Goal: Task Accomplishment & Management: Use online tool/utility

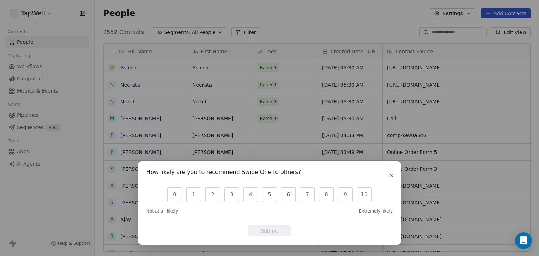
scroll to position [220, 439]
click at [390, 176] on icon "button" at bounding box center [391, 175] width 3 height 3
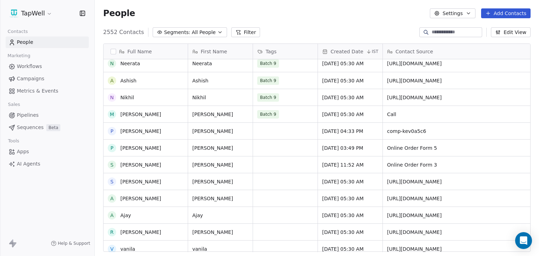
scroll to position [0, 0]
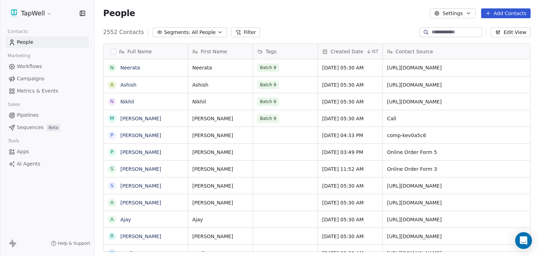
click at [35, 126] on span "Sequences" at bounding box center [30, 127] width 27 height 7
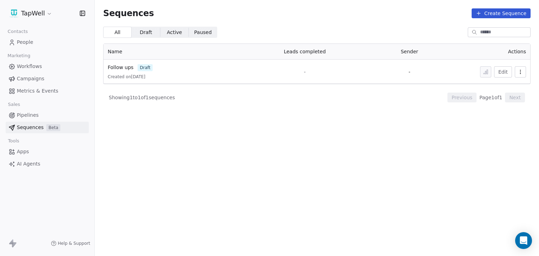
click at [520, 13] on button "Create Sequence" at bounding box center [501, 13] width 59 height 10
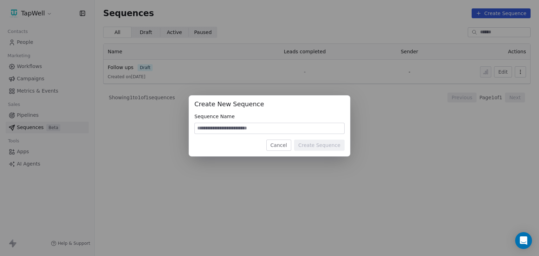
click at [248, 131] on input at bounding box center [270, 128] width 150 height 11
type input "**********"
click at [305, 145] on button "Create Sequence" at bounding box center [319, 145] width 51 height 11
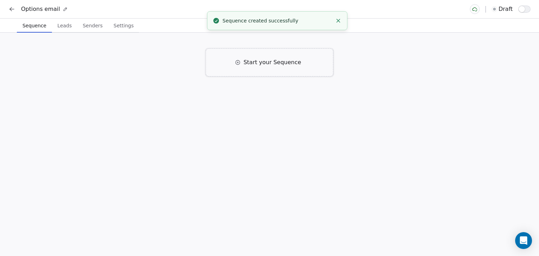
click at [266, 62] on span "Start your Sequence" at bounding box center [273, 62] width 58 height 8
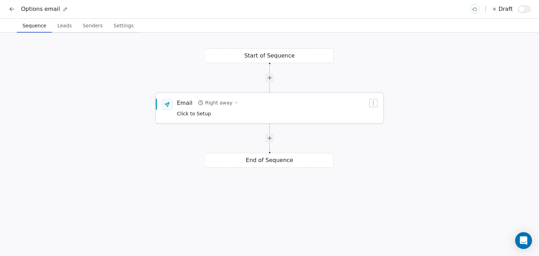
click at [211, 105] on div "Right away" at bounding box center [218, 102] width 27 height 7
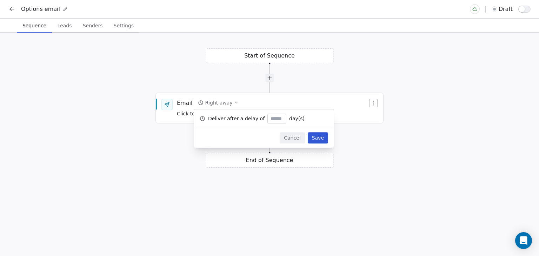
click at [337, 203] on div "Start of Sequence Email Right away Click to Setup End of Sequence" at bounding box center [269, 145] width 539 height 224
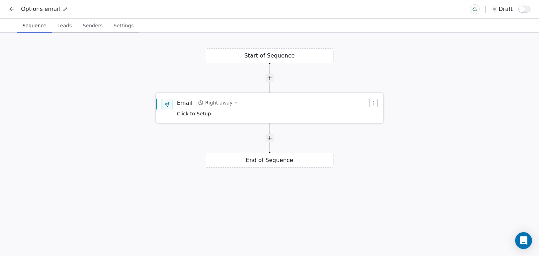
click at [204, 118] on div "Email Right away Click to Setup" at bounding box center [269, 107] width 227 height 29
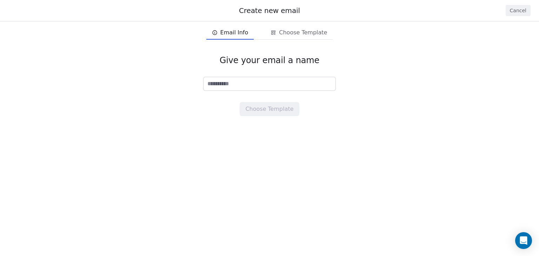
click at [238, 85] on input at bounding box center [270, 83] width 132 height 13
type input "*"
type input "**********"
click at [282, 114] on button "Choose Template" at bounding box center [269, 109] width 59 height 14
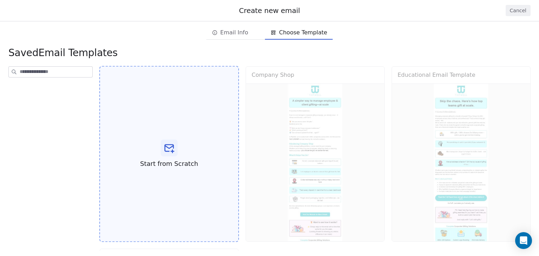
click at [167, 141] on div at bounding box center [169, 148] width 17 height 17
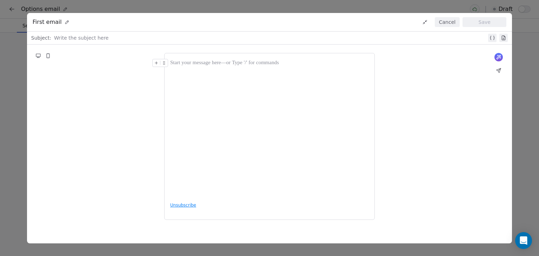
click at [177, 63] on div at bounding box center [269, 63] width 199 height 8
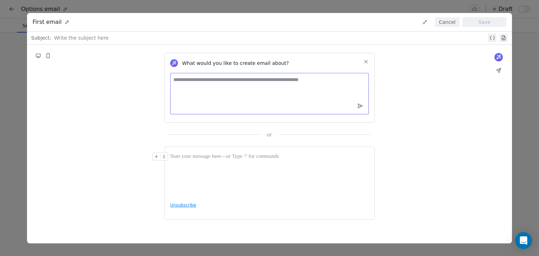
click at [216, 85] on textarea at bounding box center [269, 93] width 199 height 41
click at [364, 64] on icon at bounding box center [366, 62] width 6 height 6
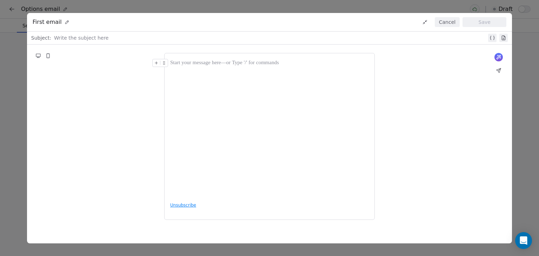
click at [253, 62] on div at bounding box center [269, 63] width 199 height 8
click at [225, 65] on div at bounding box center [269, 63] width 199 height 8
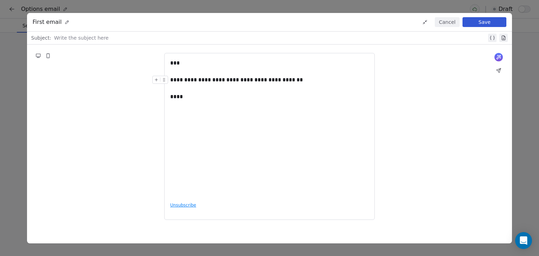
click at [429, 166] on div "**********" at bounding box center [269, 137] width 485 height 184
click at [472, 17] on button "Save" at bounding box center [485, 22] width 44 height 10
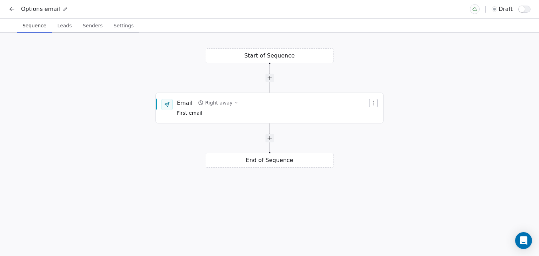
click at [270, 58] on div "Start of Sequence Email Right away First email End of Sequence" at bounding box center [269, 145] width 539 height 224
click at [373, 106] on button "button" at bounding box center [373, 103] width 8 height 8
click at [457, 105] on html "**********" at bounding box center [269, 128] width 539 height 256
click at [260, 59] on div "Start of Sequence Email Right away First email End of Sequence" at bounding box center [269, 145] width 539 height 224
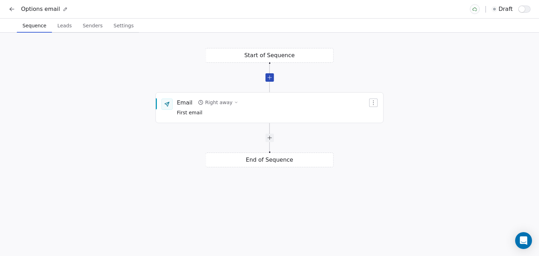
click at [273, 78] on div at bounding box center [269, 77] width 8 height 8
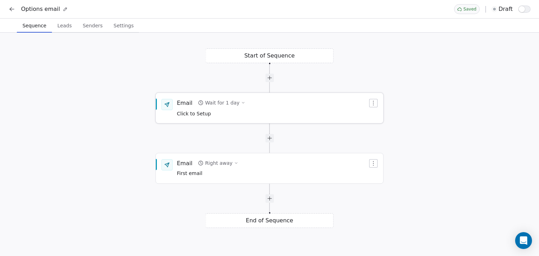
click at [375, 102] on icon "button" at bounding box center [374, 103] width 6 height 6
click at [383, 126] on div "Delete" at bounding box center [387, 126] width 33 height 11
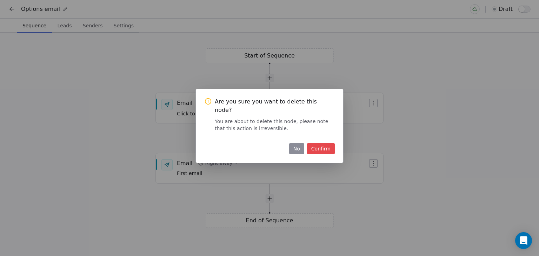
click at [312, 146] on button "Confirm" at bounding box center [321, 148] width 28 height 11
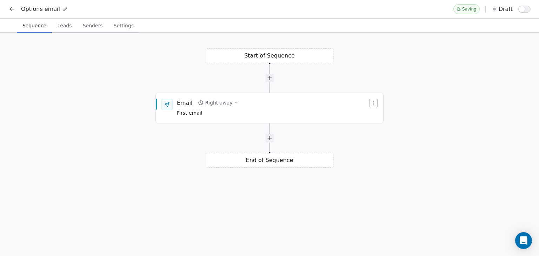
click at [479, 64] on div "Start of Sequence Email Right away First email End of Sequence" at bounding box center [269, 145] width 539 height 224
click at [521, 16] on div "Options email draft" at bounding box center [269, 9] width 539 height 18
click at [524, 11] on button "button" at bounding box center [524, 9] width 12 height 7
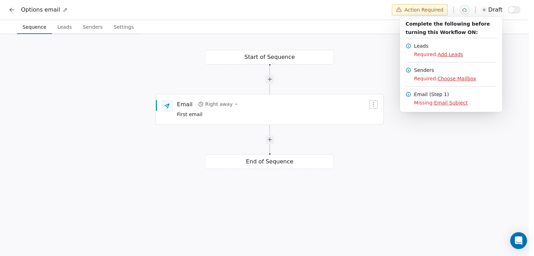
click at [68, 28] on html "**********" at bounding box center [267, 129] width 534 height 258
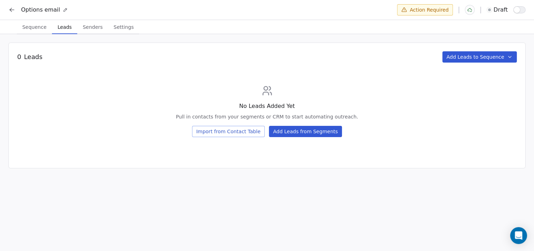
click at [68, 28] on span "Leads" at bounding box center [65, 27] width 20 height 10
click at [495, 62] on div "0 Leads Add Leads to Sequence No Leads Added Yet Pull in contacts from your seg…" at bounding box center [266, 105] width 517 height 126
click at [503, 61] on button "Add Leads to Sequence" at bounding box center [479, 56] width 75 height 11
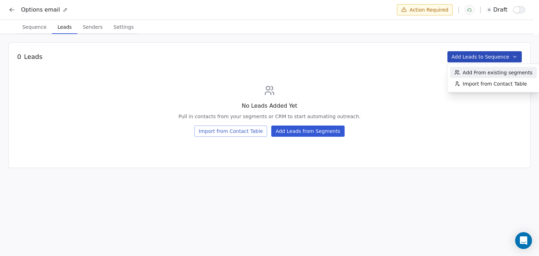
click at [497, 75] on span "Add From existing segments" at bounding box center [498, 72] width 70 height 7
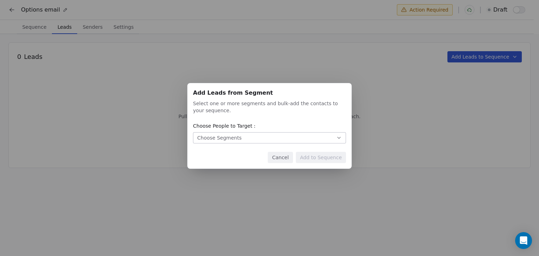
click at [286, 137] on button "Choose Segments" at bounding box center [269, 137] width 153 height 11
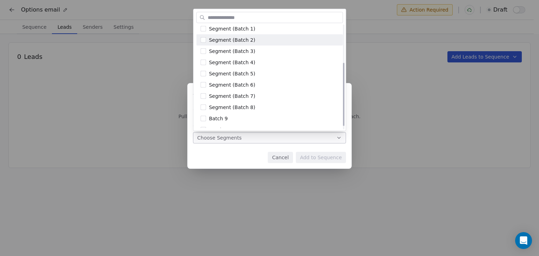
scroll to position [66, 0]
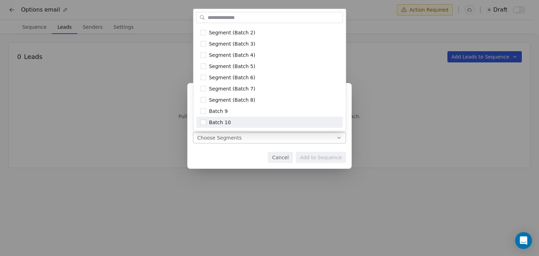
click at [251, 160] on div "Add Leads from Segment Add Leads from Segment Select one or more segments and b…" at bounding box center [269, 128] width 539 height 112
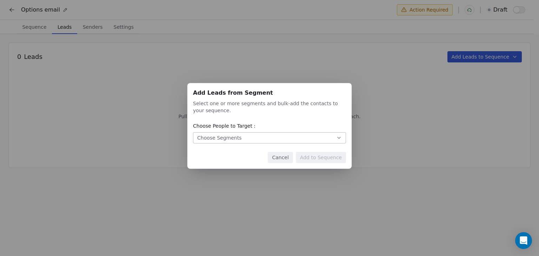
click at [326, 139] on button "Choose Segments" at bounding box center [269, 137] width 153 height 11
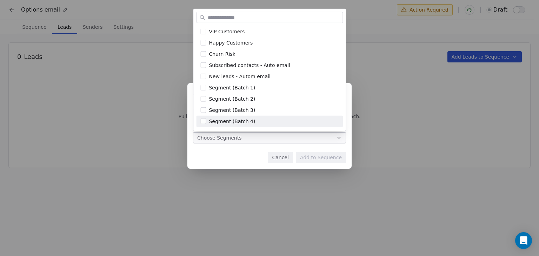
click at [229, 151] on div "Add Leads from Segment Add Leads from Segment Select one or more segments and b…" at bounding box center [269, 128] width 539 height 112
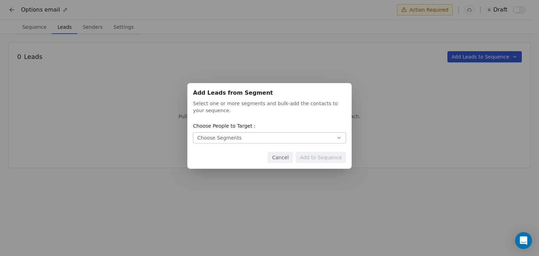
click at [498, 58] on div "Add Leads from Segment Add Leads from Segment Select one or more segments and b…" at bounding box center [269, 128] width 539 height 256
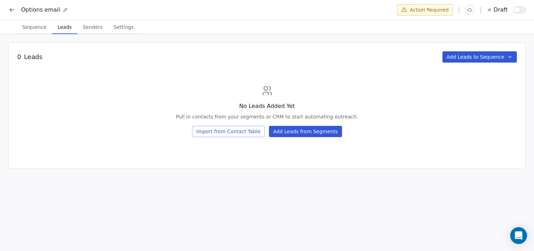
click at [498, 58] on button "Add Leads to Sequence" at bounding box center [479, 56] width 75 height 11
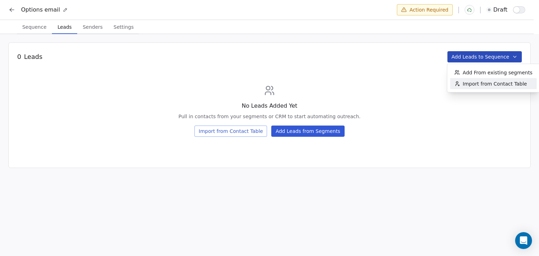
click at [477, 82] on span "Import from Contact Table" at bounding box center [495, 83] width 64 height 7
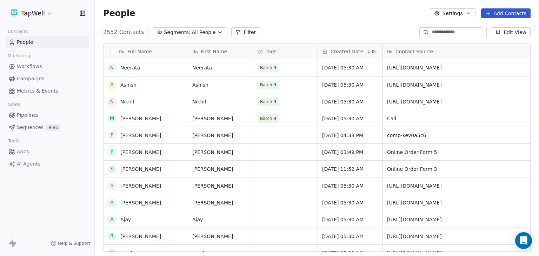
scroll to position [220, 439]
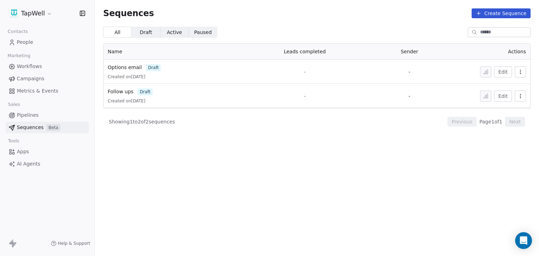
click at [42, 119] on link "Pipelines" at bounding box center [47, 116] width 83 height 12
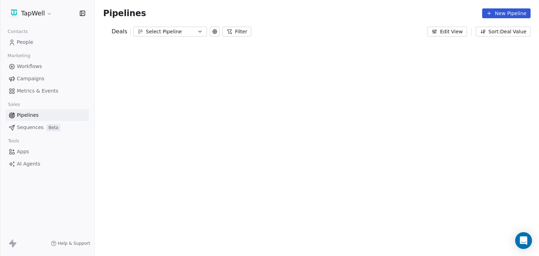
click at [53, 64] on link "Workflows" at bounding box center [47, 67] width 83 height 12
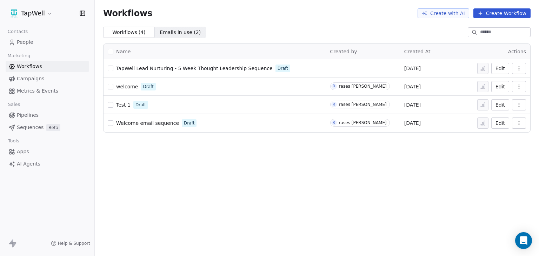
click at [123, 87] on span "welcome" at bounding box center [127, 87] width 22 height 6
click at [487, 16] on button "Create Workflow" at bounding box center [502, 13] width 57 height 10
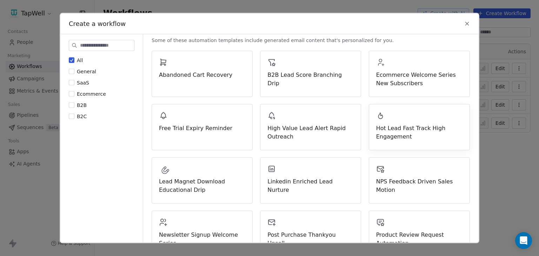
scroll to position [105, 0]
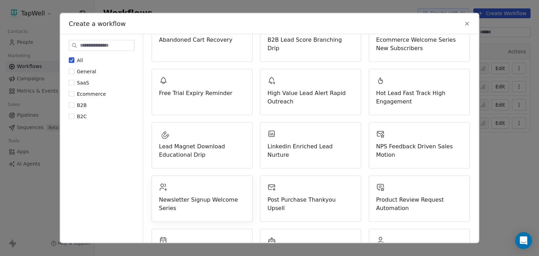
click at [215, 200] on span "Newsletter Signup Welcome Series" at bounding box center [202, 204] width 86 height 17
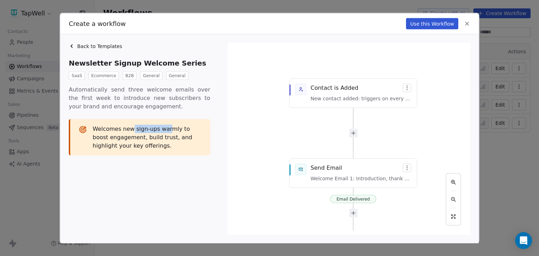
drag, startPoint x: 131, startPoint y: 129, endPoint x: 166, endPoint y: 130, distance: 35.5
click at [166, 130] on span "Welcomes new sign-ups warmly to boost engagement, build trust, and highlight yo…" at bounding box center [147, 137] width 109 height 25
click at [153, 133] on span "Welcomes new sign-ups warmly to boost engagement, build trust, and highlight yo…" at bounding box center [147, 137] width 109 height 25
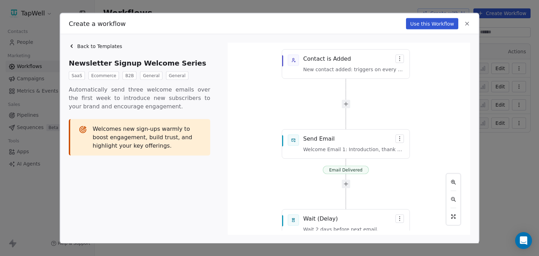
drag, startPoint x: 372, startPoint y: 97, endPoint x: 365, endPoint y: 68, distance: 30.1
click at [365, 68] on div "Email Delivered Email Delivered Email Delivered Contact is Added New contact ad…" at bounding box center [349, 139] width 234 height 184
click at [355, 148] on div "Email Delivered Email Delivered Email Delivered Contact is Added New contact ad…" at bounding box center [349, 139] width 234 height 184
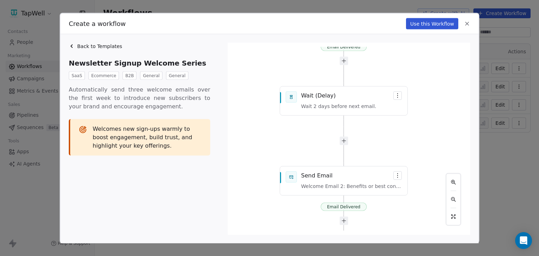
drag, startPoint x: 414, startPoint y: 170, endPoint x: 412, endPoint y: 65, distance: 104.6
click at [412, 65] on div "Email Delivered Email Delivered Email Delivered Contact is Added New contact ad…" at bounding box center [349, 139] width 234 height 184
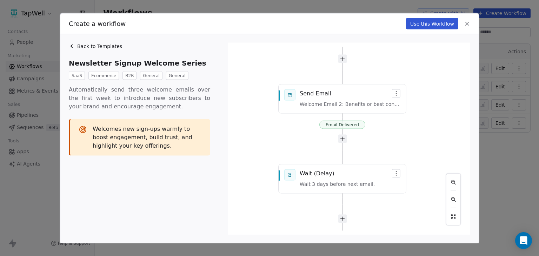
drag, startPoint x: 412, startPoint y: 115, endPoint x: 412, endPoint y: 47, distance: 68.5
click at [412, 47] on div "Email Delivered Email Delivered Email Delivered Contact is Added New contact ad…" at bounding box center [349, 139] width 234 height 184
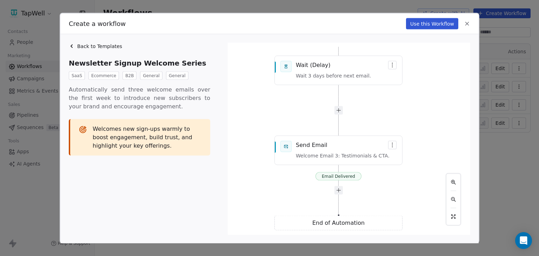
drag, startPoint x: 427, startPoint y: 178, endPoint x: 423, endPoint y: 66, distance: 112.1
click at [423, 66] on div "Email Delivered Email Delivered Email Delivered Contact is Added New contact ad…" at bounding box center [349, 139] width 234 height 184
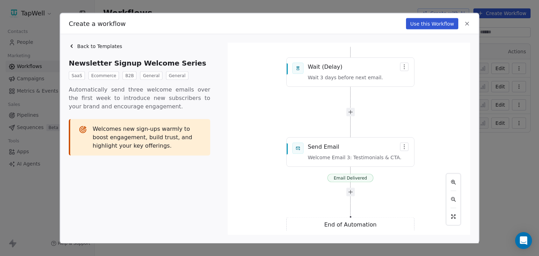
drag, startPoint x: 416, startPoint y: 209, endPoint x: 428, endPoint y: 217, distance: 14.4
click at [428, 217] on div "Email Delivered Email Delivered Email Delivered Contact is Added New contact ad…" at bounding box center [349, 139] width 234 height 184
click at [406, 150] on div "Email Delivered Email Delivered Email Delivered Contact is Added New contact ad…" at bounding box center [349, 139] width 234 height 184
click at [404, 147] on div "Email Delivered Email Delivered Email Delivered Contact is Added New contact ad…" at bounding box center [349, 139] width 234 height 184
click at [327, 147] on div "Email Delivered Email Delivered Email Delivered Contact is Added New contact ad…" at bounding box center [349, 139] width 234 height 184
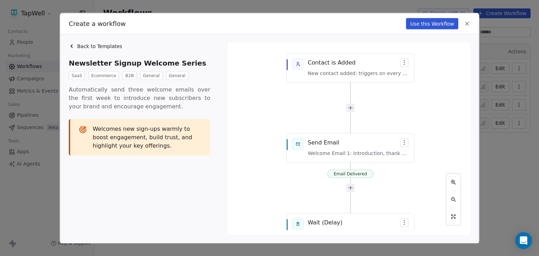
click at [378, 154] on div "Email Delivered Email Delivered Email Delivered Contact is Added New contact ad…" at bounding box center [349, 139] width 234 height 184
click at [407, 145] on div "Email Delivered Email Delivered Email Delivered Contact is Added New contact ad…" at bounding box center [349, 139] width 234 height 184
click at [379, 144] on div "Email Delivered Email Delivered Email Delivered Contact is Added New contact ad…" at bounding box center [349, 139] width 234 height 184
click at [438, 20] on button "Use this Workflow" at bounding box center [432, 23] width 52 height 11
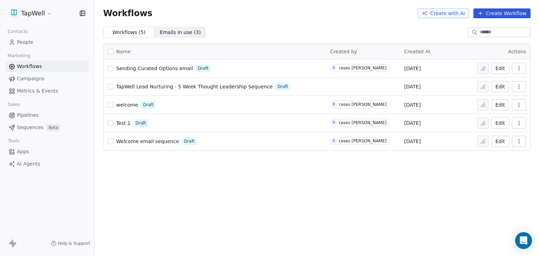
click at [32, 75] on span "Campaigns" at bounding box center [30, 78] width 27 height 7
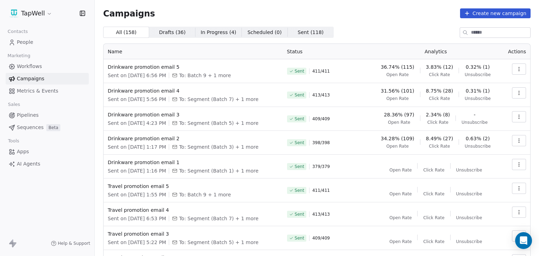
click at [32, 40] on span "People" at bounding box center [25, 42] width 16 height 7
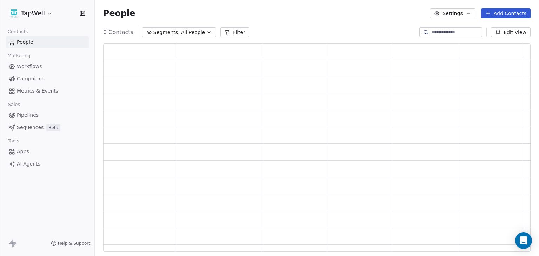
scroll to position [203, 422]
click at [37, 66] on span "Workflows" at bounding box center [29, 66] width 25 height 7
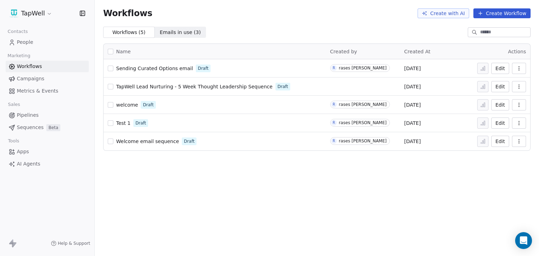
click at [43, 79] on link "Campaigns" at bounding box center [47, 79] width 83 height 12
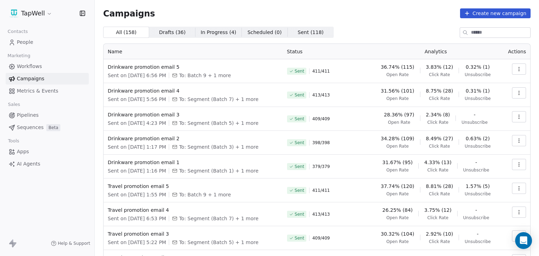
click at [52, 94] on span "Metrics & Events" at bounding box center [37, 90] width 41 height 7
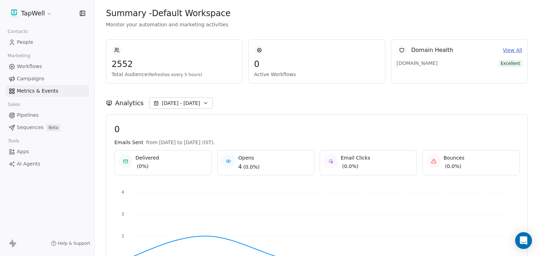
click at [37, 117] on span "Pipelines" at bounding box center [28, 115] width 22 height 7
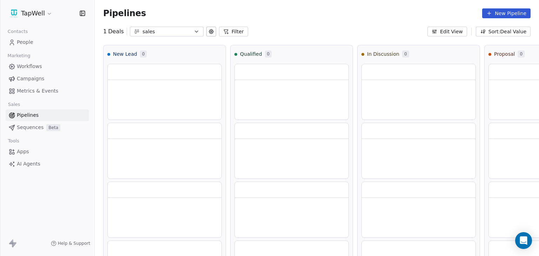
click at [42, 130] on link "Sequences Beta" at bounding box center [47, 128] width 83 height 12
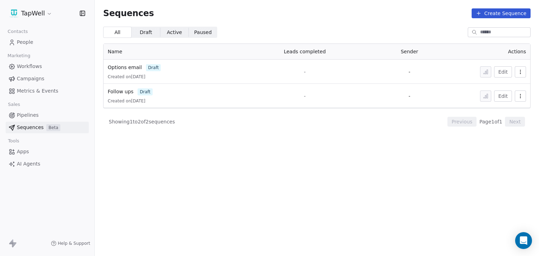
click at [45, 153] on link "Apps" at bounding box center [47, 152] width 83 height 12
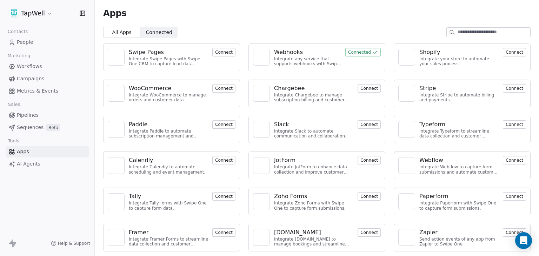
click at [31, 164] on span "AI Agents" at bounding box center [29, 163] width 24 height 7
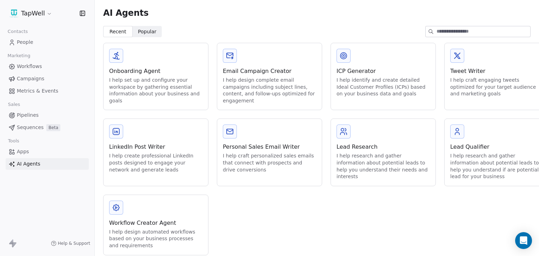
click at [24, 44] on span "People" at bounding box center [25, 42] width 16 height 7
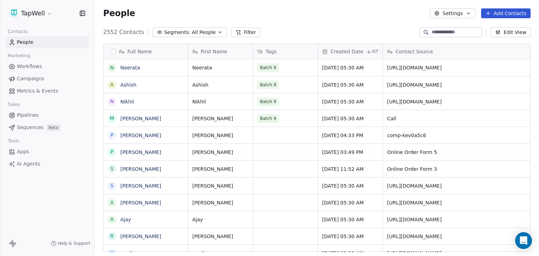
scroll to position [220, 439]
click at [28, 68] on span "Workflows" at bounding box center [29, 66] width 25 height 7
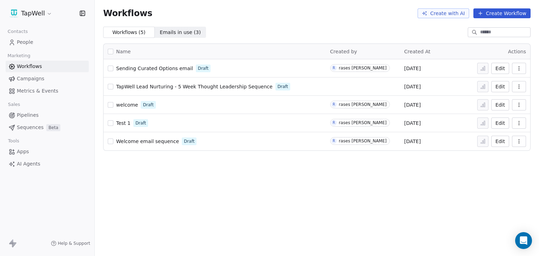
click at [38, 78] on span "Campaigns" at bounding box center [30, 78] width 27 height 7
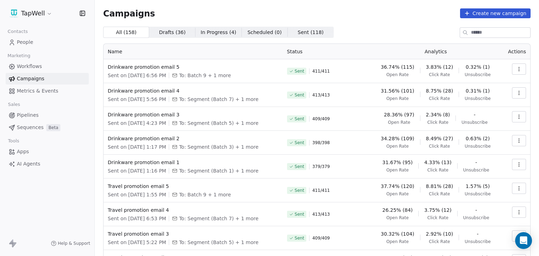
click at [48, 68] on link "Workflows" at bounding box center [47, 67] width 83 height 12
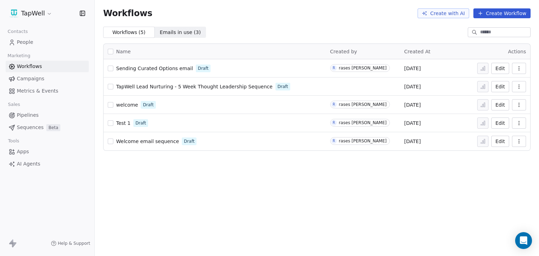
click at [57, 87] on link "Metrics & Events" at bounding box center [47, 91] width 83 height 12
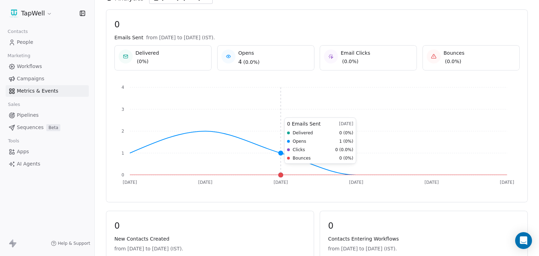
scroll to position [105, 0]
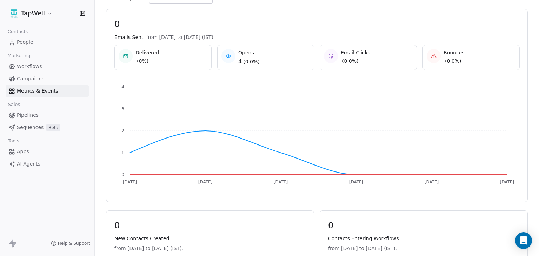
click at [33, 79] on span "Campaigns" at bounding box center [30, 78] width 27 height 7
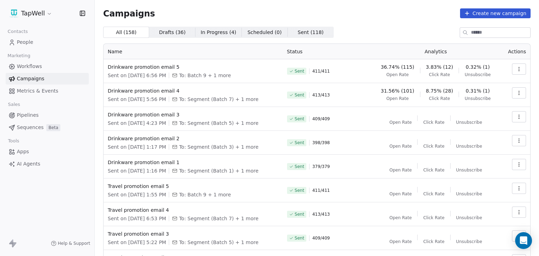
click at [378, 21] on div "Campaigns Create new campaign All ( 158 ) All ( 158 ) Drafts ( 36 ) Drafts ( 36…" at bounding box center [317, 163] width 428 height 311
